Goal: Use online tool/utility: Utilize a website feature to perform a specific function

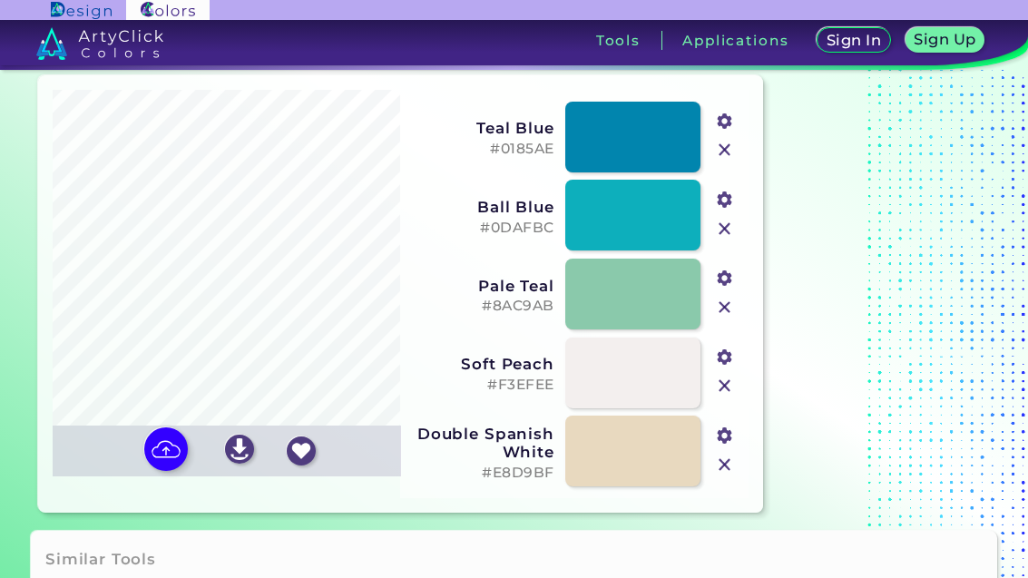
scroll to position [42, 0]
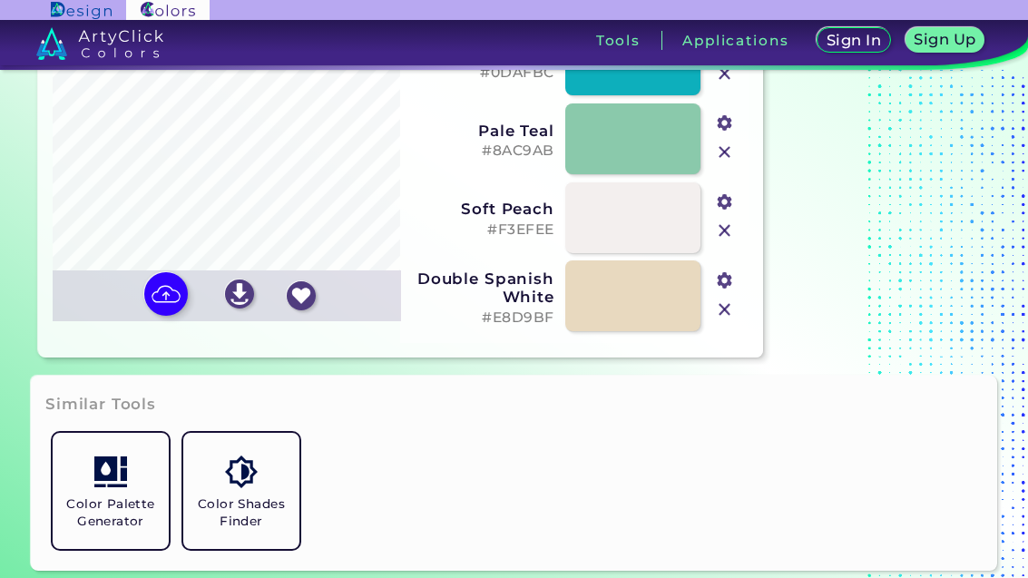
scroll to position [210, 0]
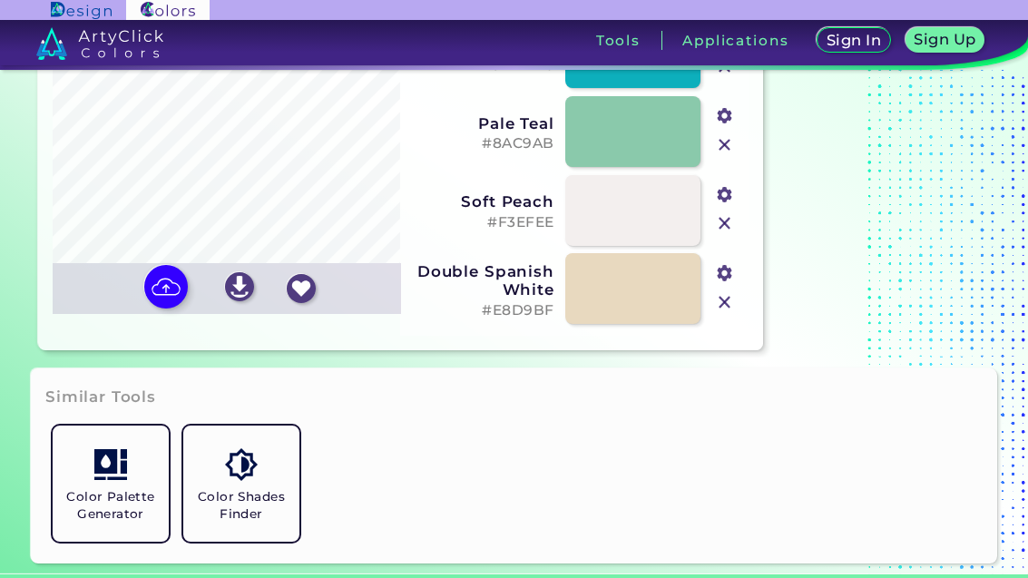
click at [168, 308] on img at bounding box center [166, 287] width 44 height 44
click at [0, 0] on input "file" at bounding box center [0, 0] width 0 height 0
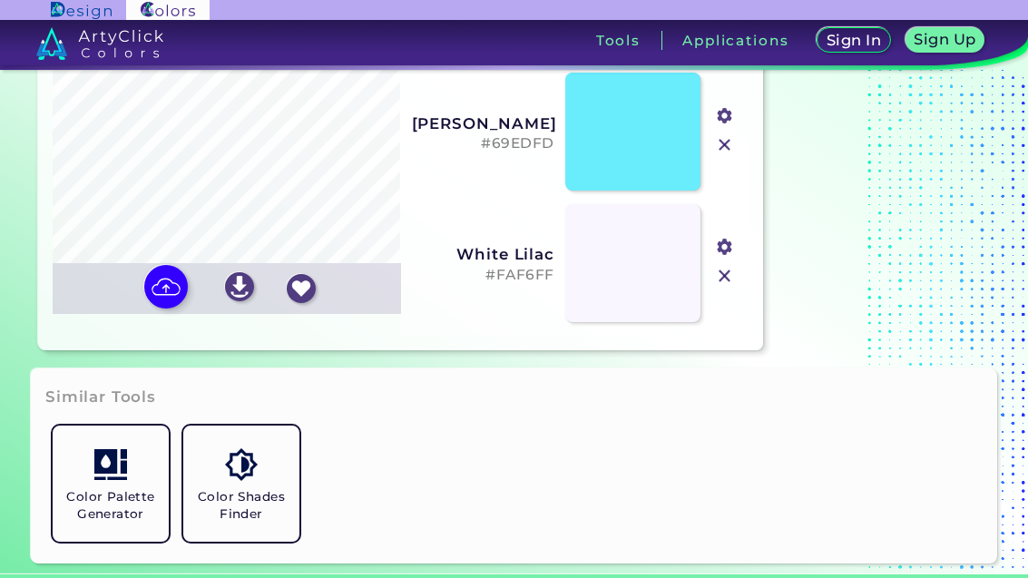
type input "#d7f0fe"
type input "#69edfd"
type input "#faf6ff"
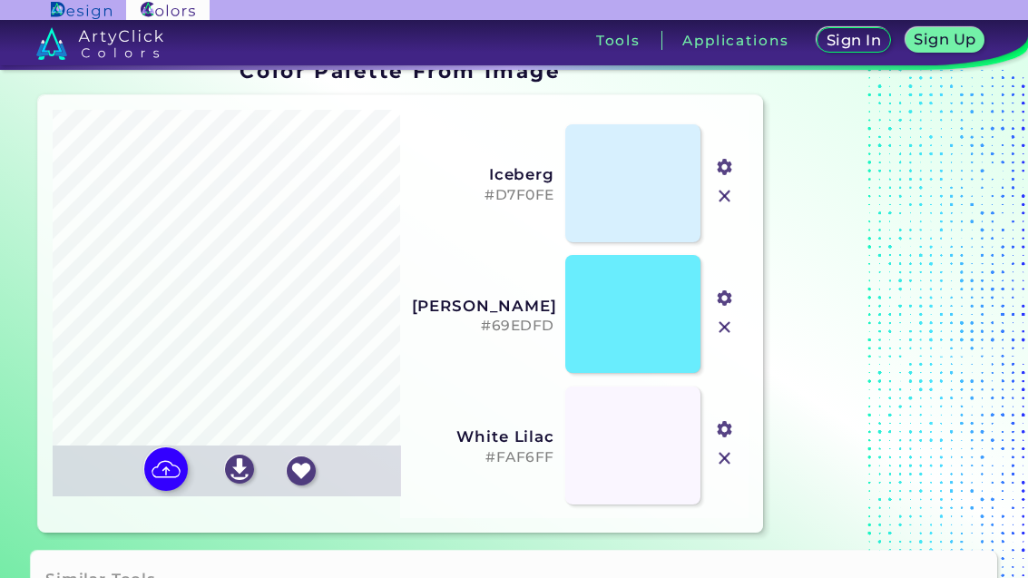
scroll to position [40, 0]
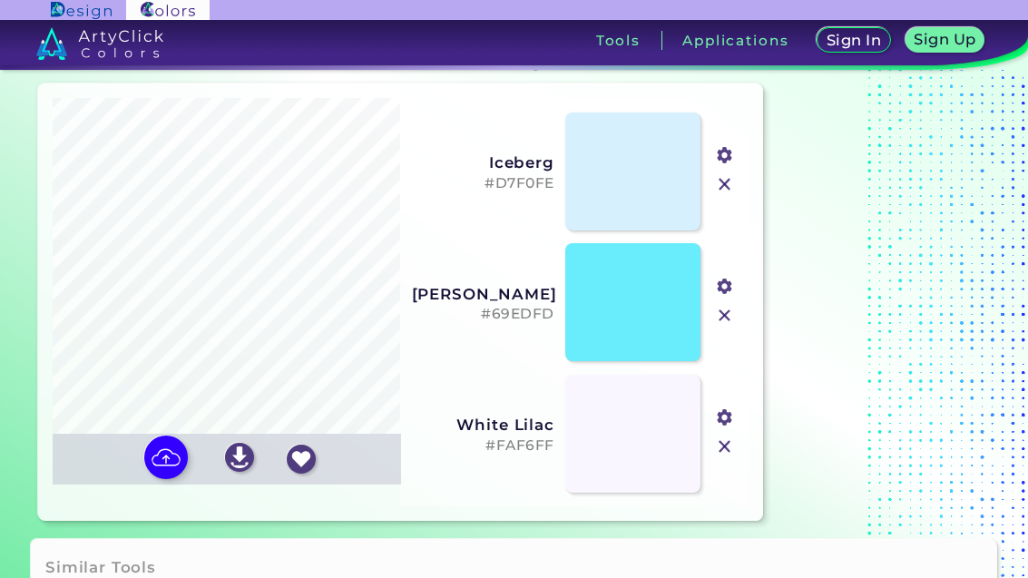
click at [165, 479] on img at bounding box center [166, 457] width 44 height 44
click at [0, 0] on input "file" at bounding box center [0, 0] width 0 height 0
type input "#000000"
type input "#fbb75a"
type input "#ffe9c7"
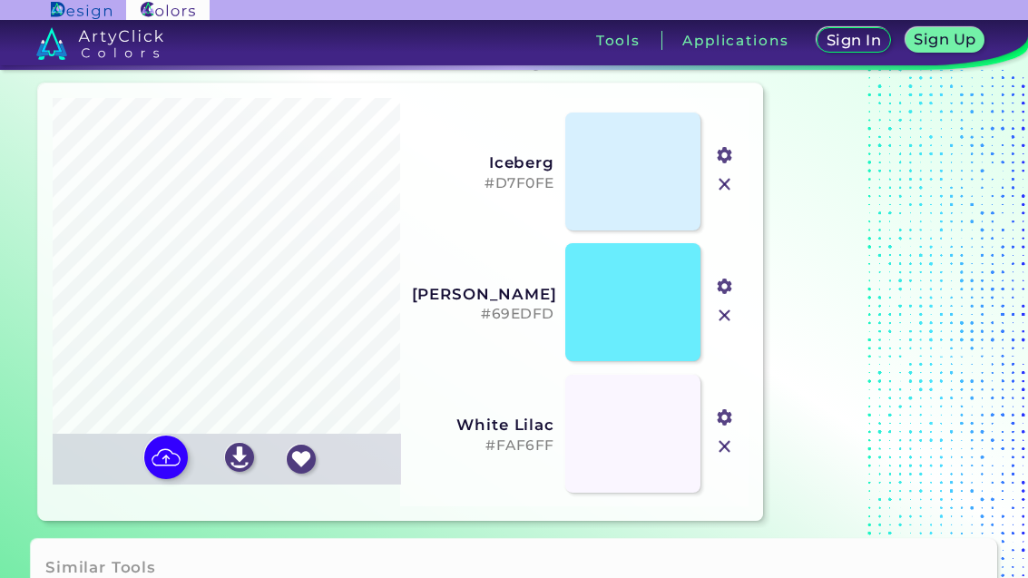
type input "#ffcd86"
type input "#ca6d23"
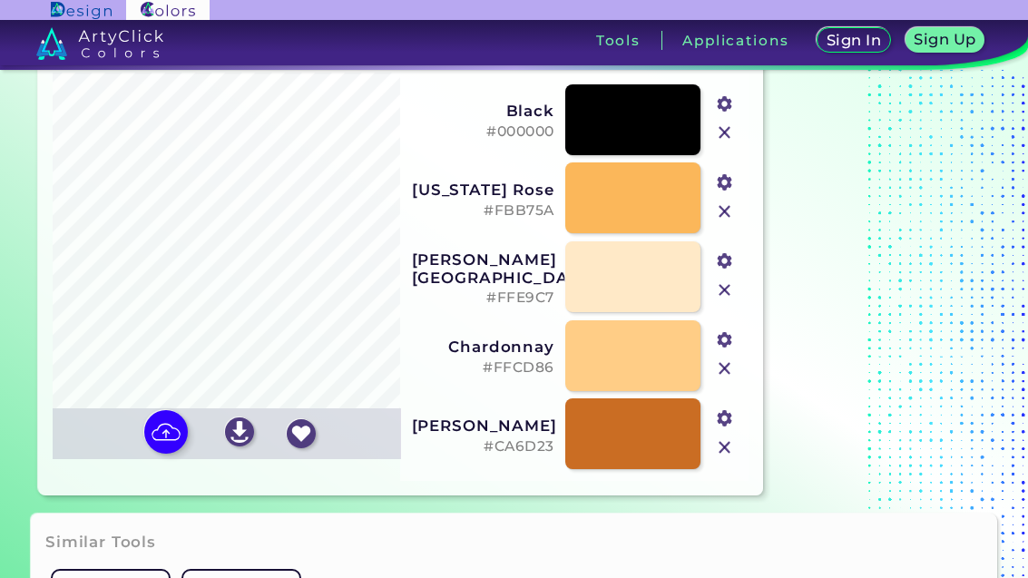
scroll to position [66, 0]
click at [159, 453] on img at bounding box center [166, 431] width 44 height 44
click at [0, 0] on input "file" at bounding box center [0, 0] width 0 height 0
type input "#010101"
type input "#7b9c41"
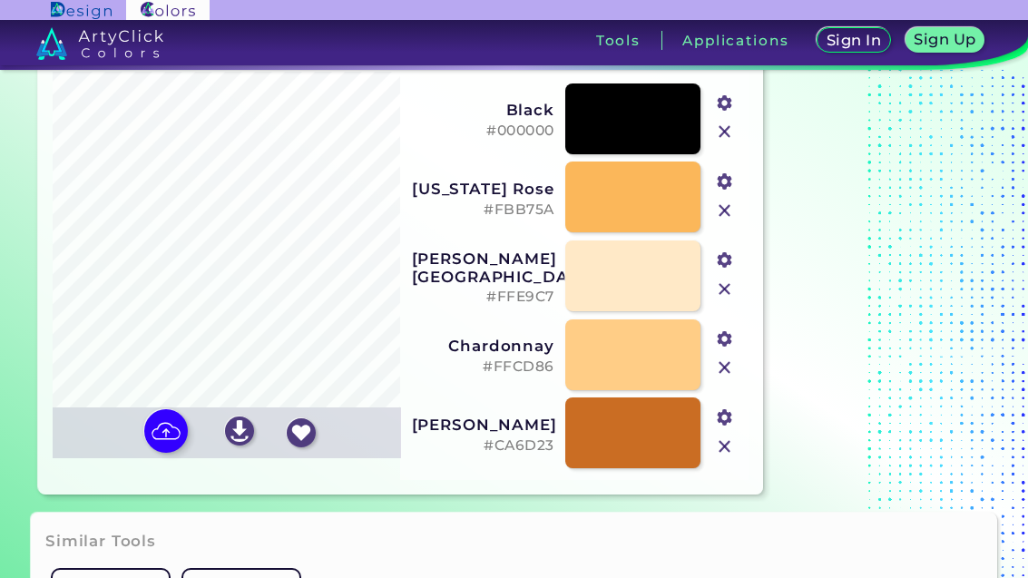
type input "#c0c932"
type input "#f23482"
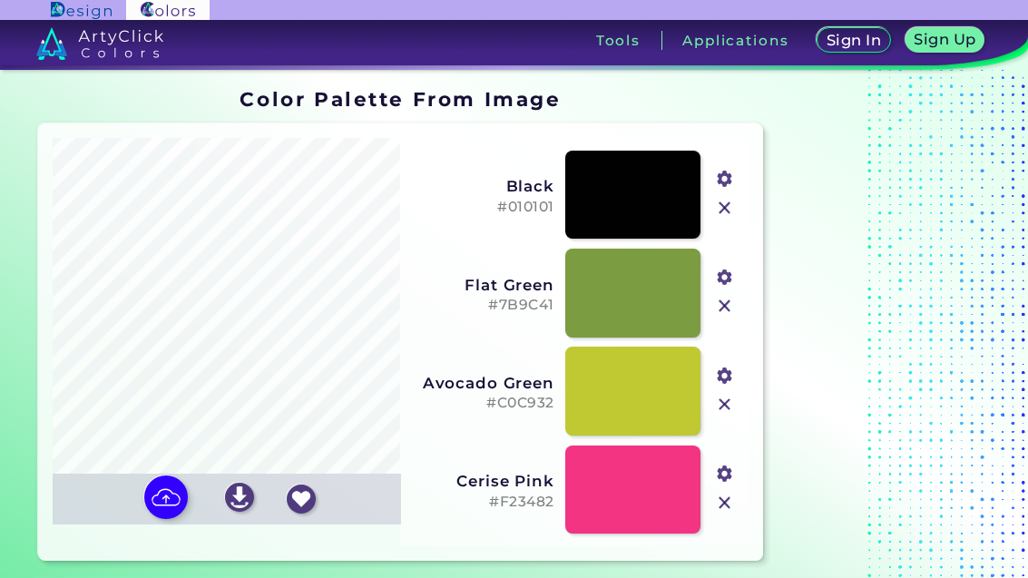
scroll to position [45, 0]
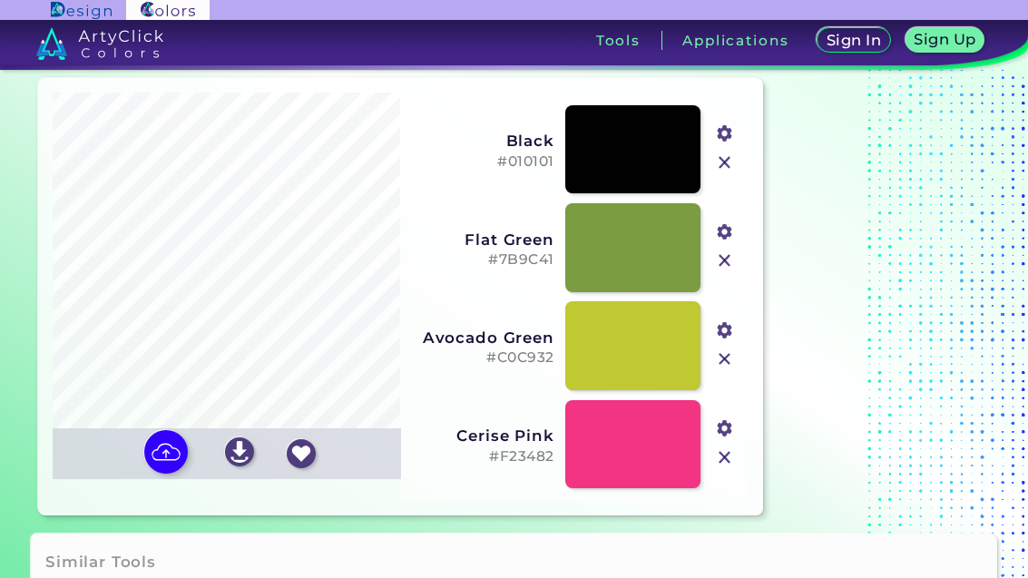
click at [175, 474] on img at bounding box center [166, 452] width 44 height 44
click at [0, 0] on input "file" at bounding box center [0, 0] width 0 height 0
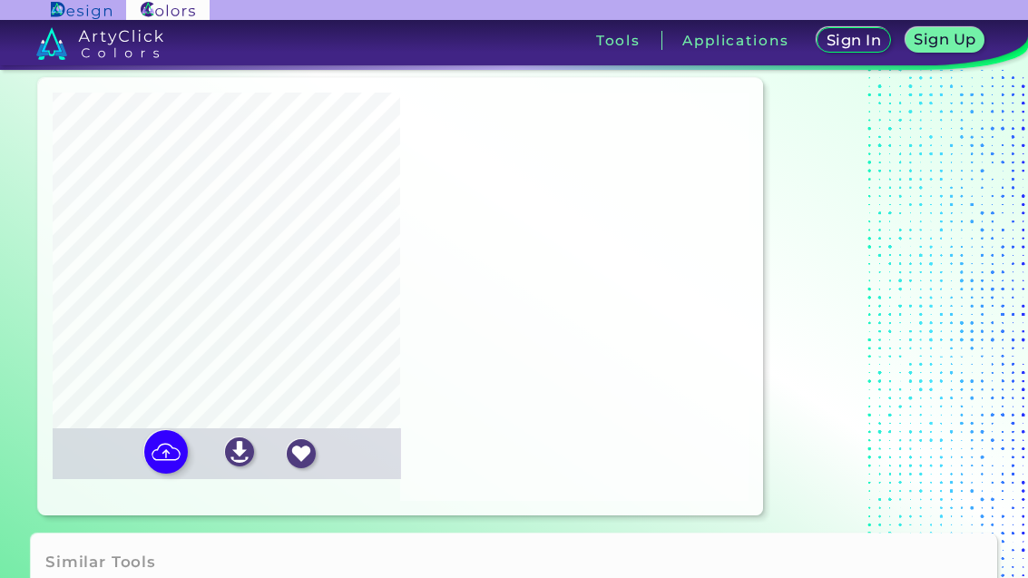
type input "#a6442c"
type input "#5b3618"
type input "#659fbc"
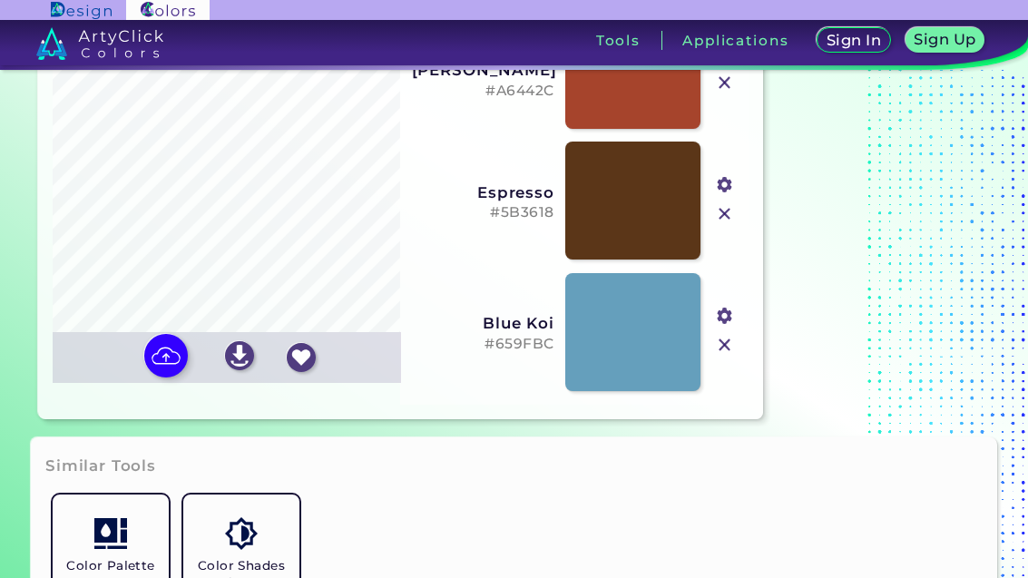
scroll to position [143, 0]
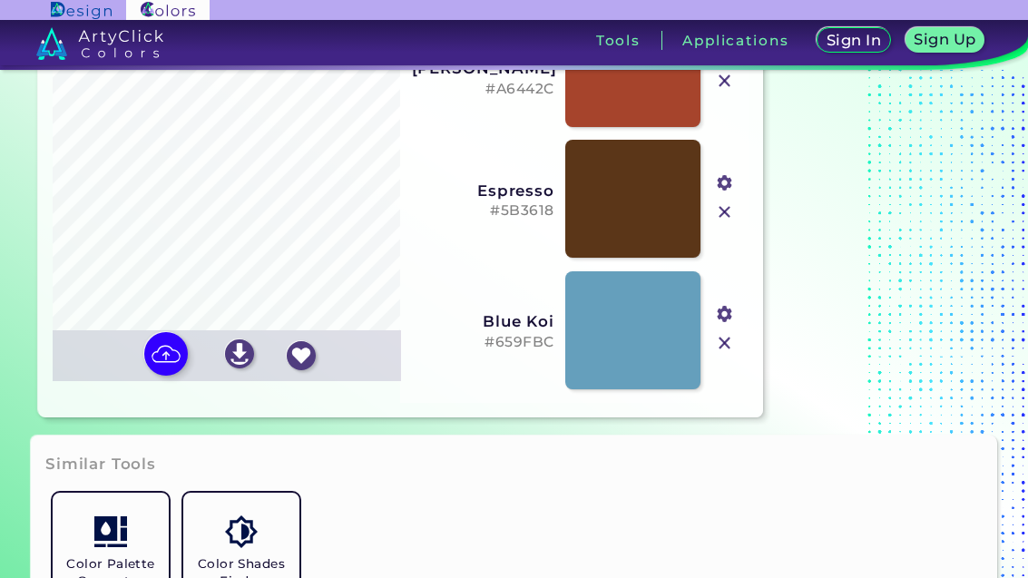
click at [165, 376] on img at bounding box center [166, 354] width 44 height 44
click at [0, 0] on input "file" at bounding box center [0, 0] width 0 height 0
type input "#8f69cb"
type input "#5acc03"
type input "#ffffff"
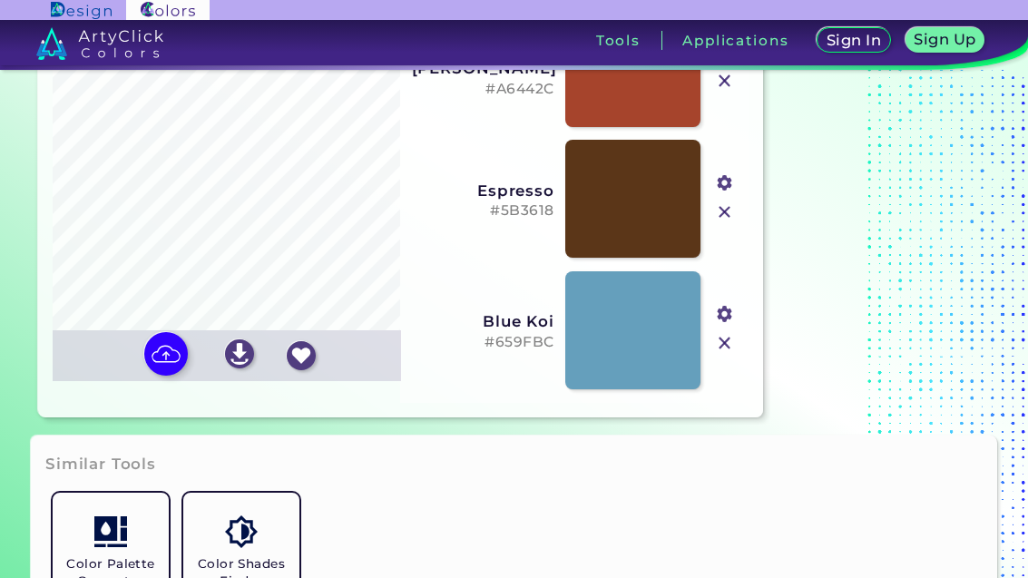
type input "#8ae21b"
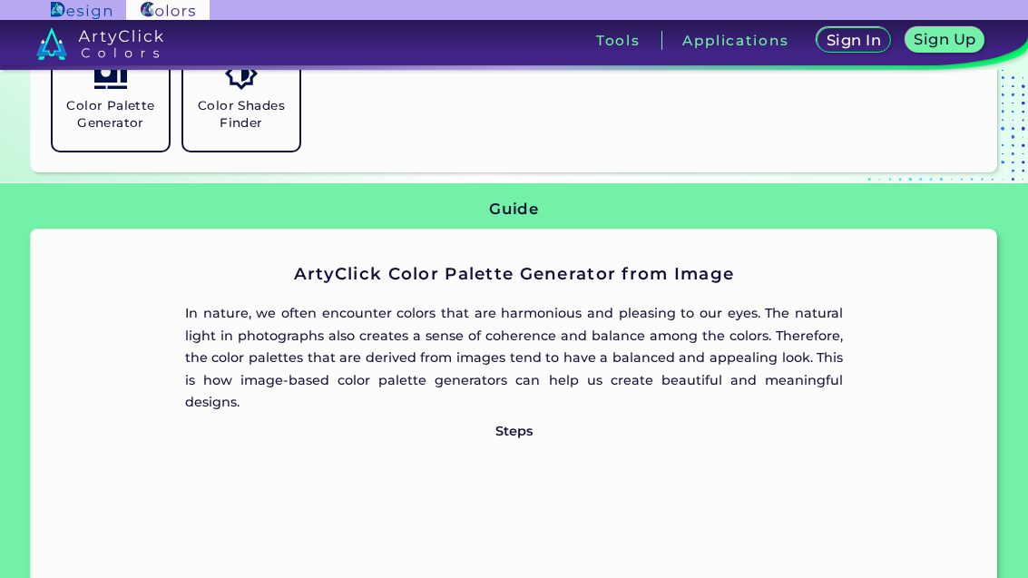
scroll to position [600, 0]
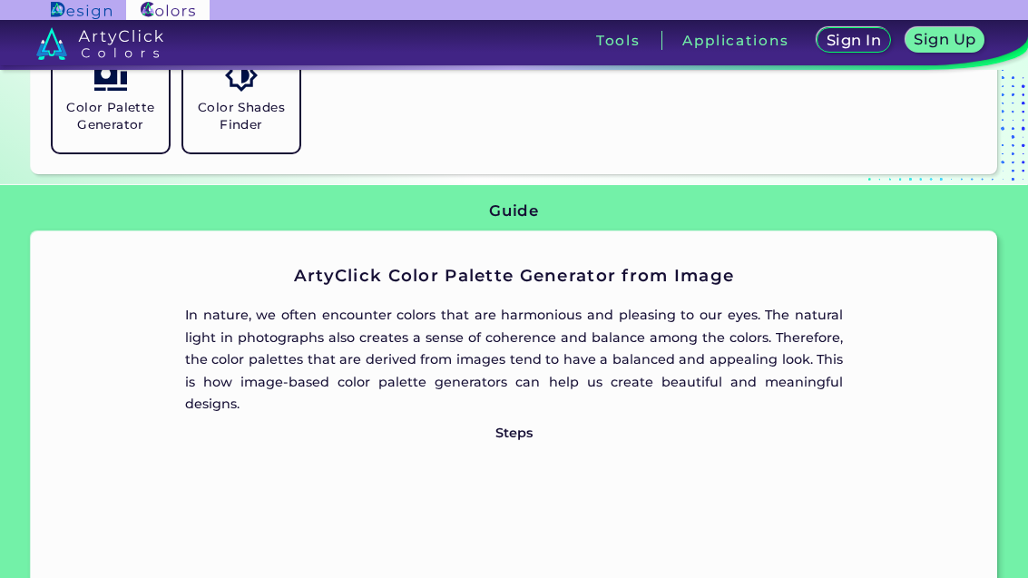
click at [75, 133] on h5 "Color Palette Generator" at bounding box center [111, 116] width 102 height 34
